Goal: Understand site structure: Grasp the organization and layout of the website

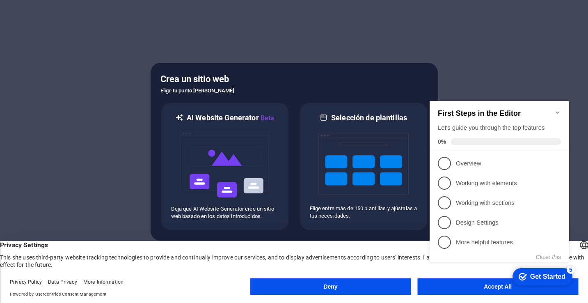
click at [458, 66] on div at bounding box center [294, 151] width 588 height 303
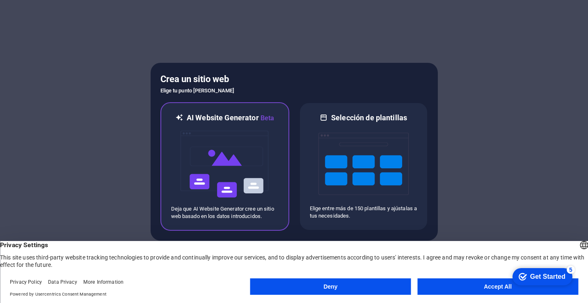
click at [199, 146] on img at bounding box center [225, 164] width 90 height 82
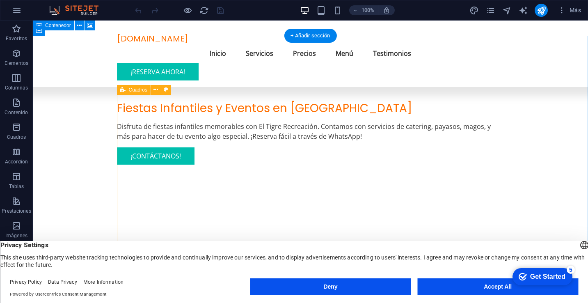
scroll to position [282, 0]
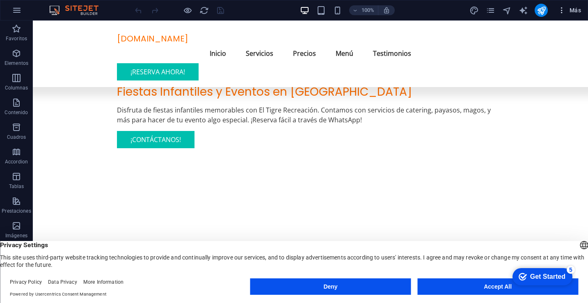
click at [563, 11] on icon "button" at bounding box center [562, 10] width 8 height 8
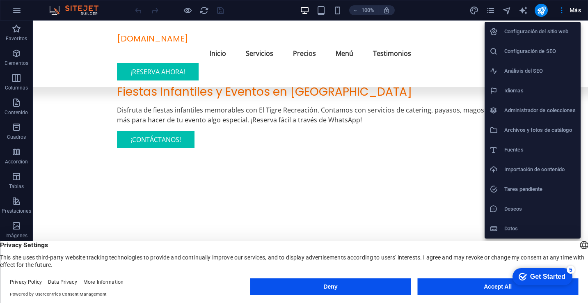
click at [560, 12] on div at bounding box center [294, 151] width 588 height 303
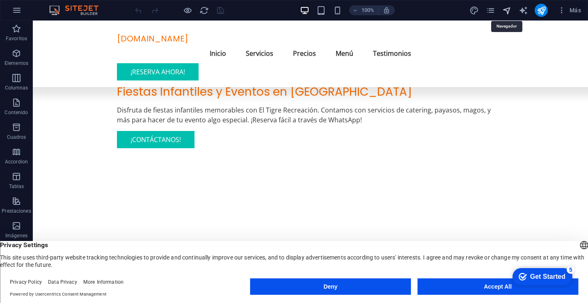
click at [509, 12] on icon "navigator" at bounding box center [507, 10] width 9 height 9
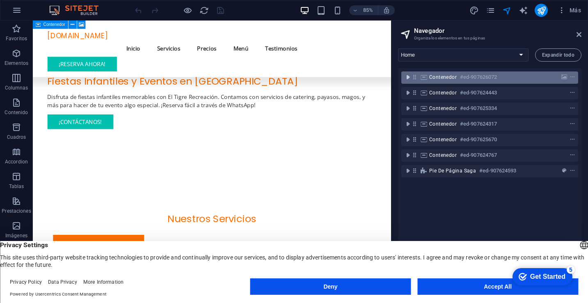
click at [407, 76] on icon "toggle-expand" at bounding box center [408, 77] width 8 height 8
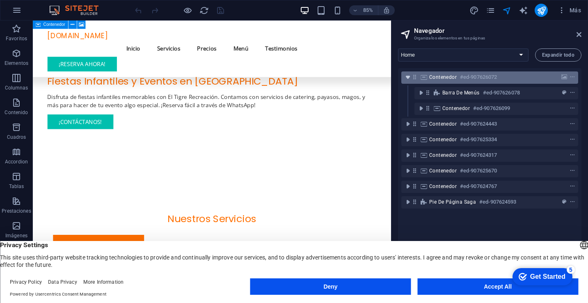
click at [407, 76] on icon "toggle-expand" at bounding box center [408, 77] width 8 height 8
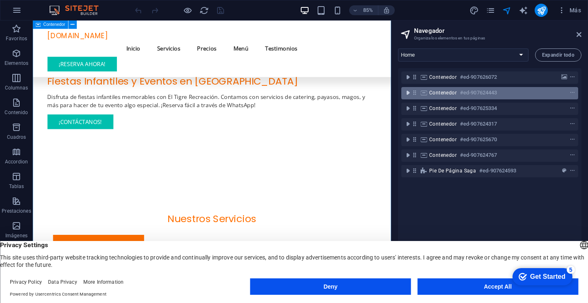
click at [406, 94] on icon "toggle-expand" at bounding box center [408, 93] width 8 height 8
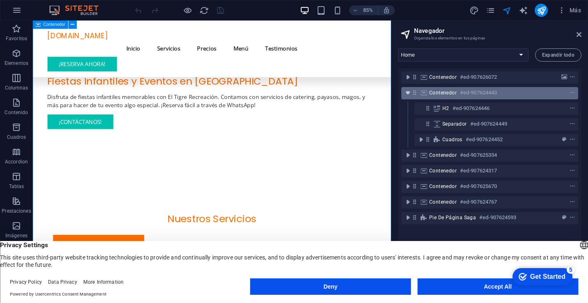
click at [406, 94] on icon "toggle-expand" at bounding box center [408, 93] width 8 height 8
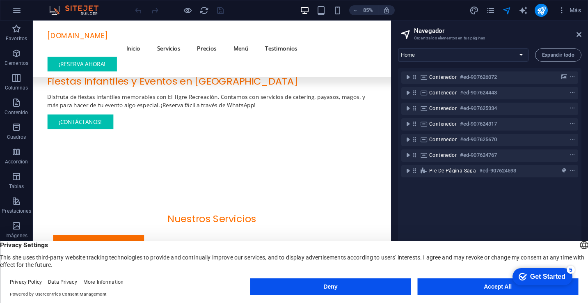
click at [514, 37] on h3 "Organiza los elementos en tus páginas" at bounding box center [489, 37] width 151 height 7
